Goal: Task Accomplishment & Management: Manage account settings

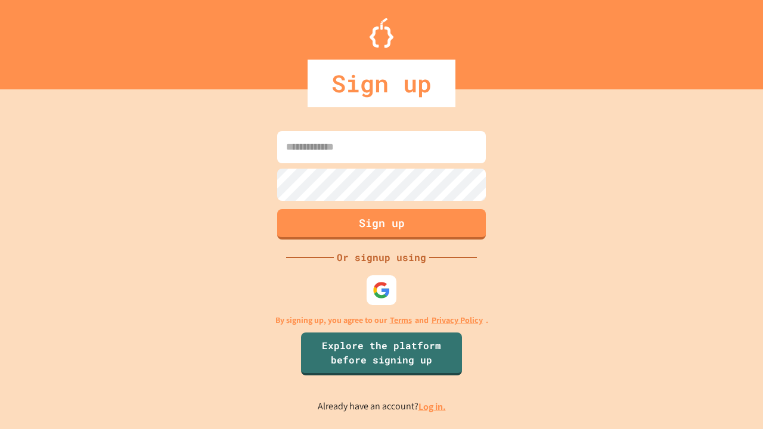
click at [433, 407] on link "Log in." at bounding box center [431, 407] width 27 height 13
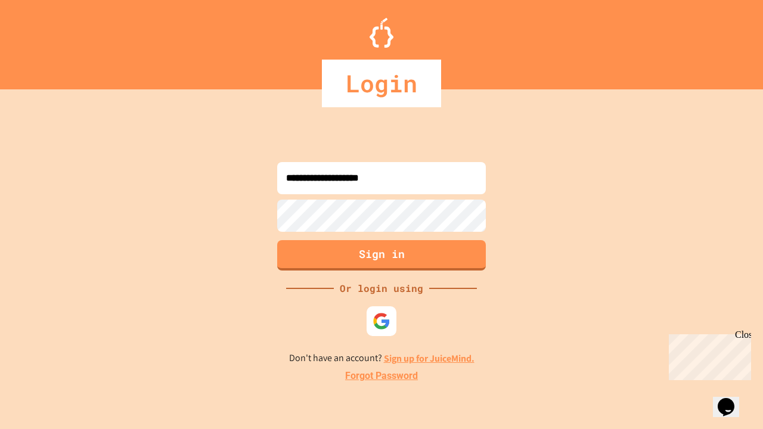
type input "**********"
